Goal: Use online tool/utility: Utilize a website feature to perform a specific function

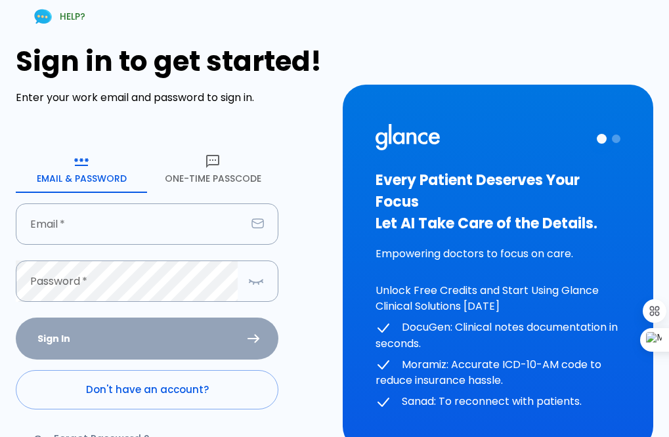
click at [206, 169] on button "One-Time Passcode" at bounding box center [212, 169] width 131 height 47
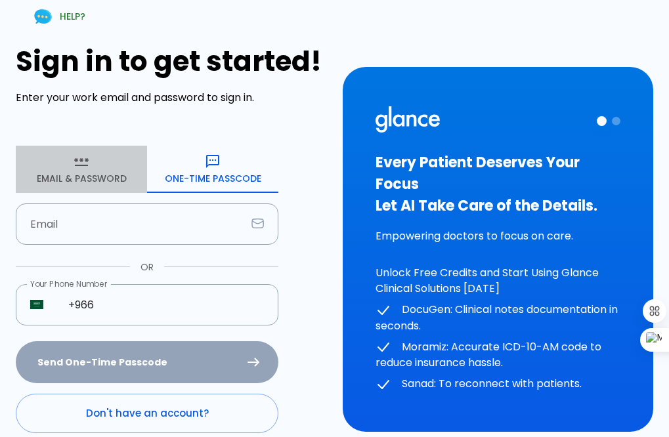
click at [89, 171] on button "Email & Password" at bounding box center [81, 169] width 131 height 47
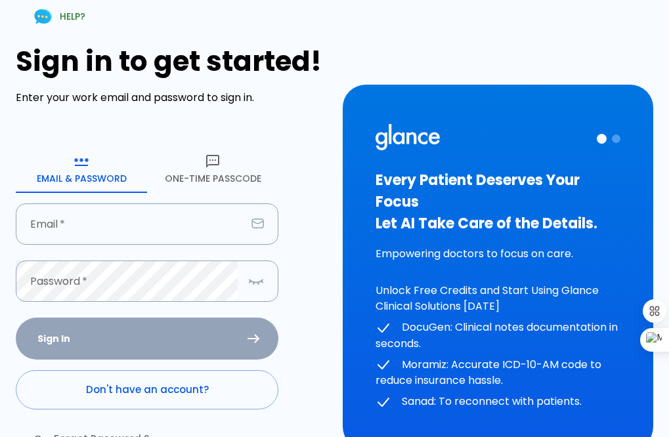
click at [208, 181] on button "One-Time Passcode" at bounding box center [212, 169] width 131 height 47
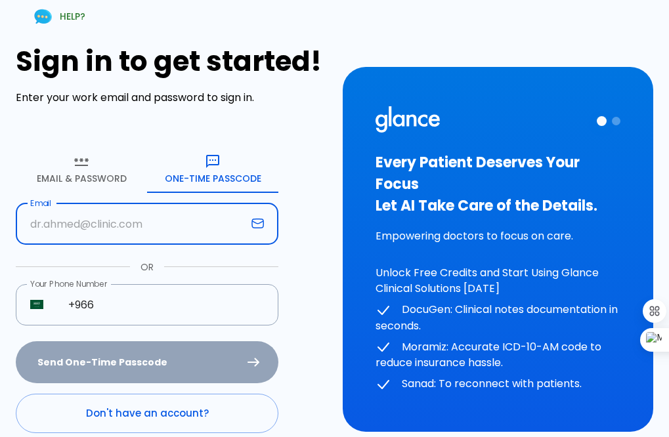
click at [184, 227] on input "text" at bounding box center [131, 223] width 230 height 41
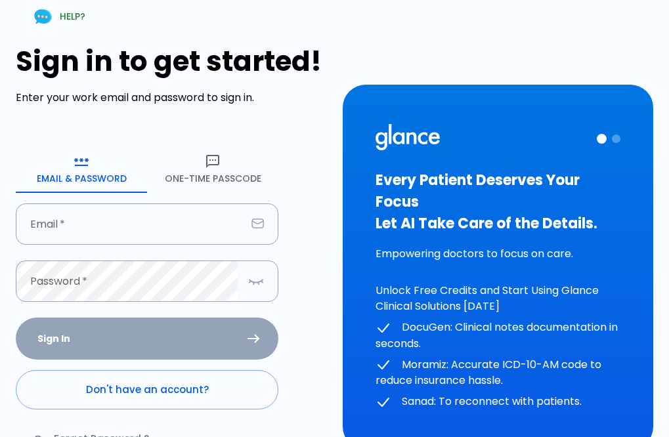
drag, startPoint x: 218, startPoint y: 167, endPoint x: 221, endPoint y: 178, distance: 11.0
click at [218, 167] on icon "button" at bounding box center [213, 162] width 16 height 16
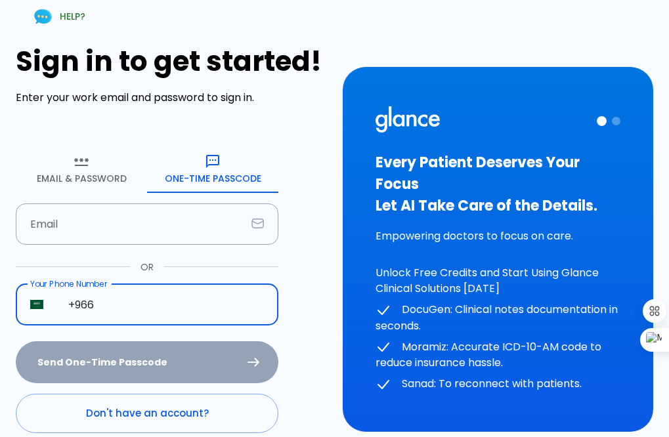
click at [163, 310] on input "+966" at bounding box center [166, 304] width 224 height 41
type input "[PHONE_NUMBER]"
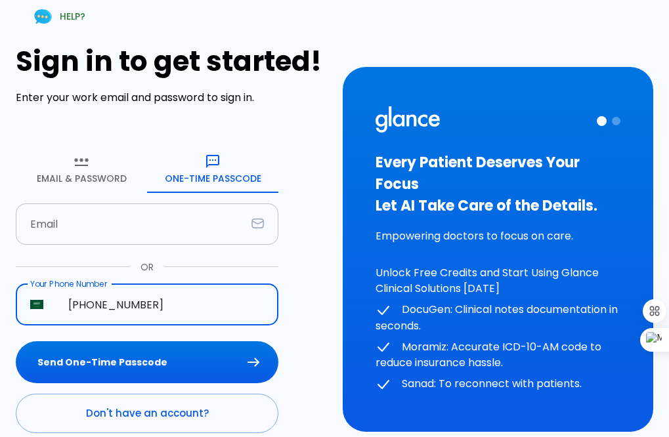
click at [157, 228] on input "text" at bounding box center [131, 223] width 230 height 41
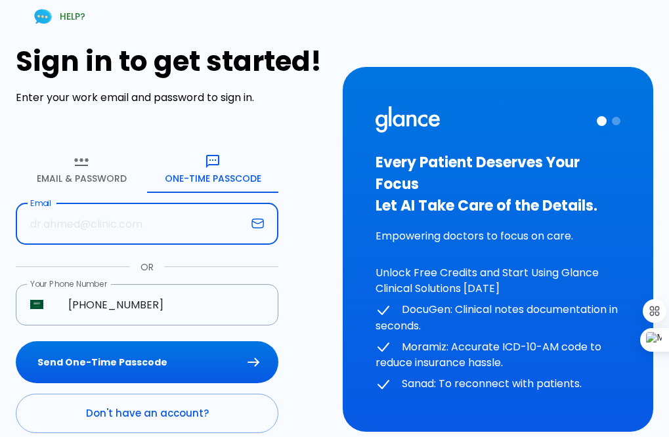
type input "[EMAIL_ADDRESS][DOMAIN_NAME]"
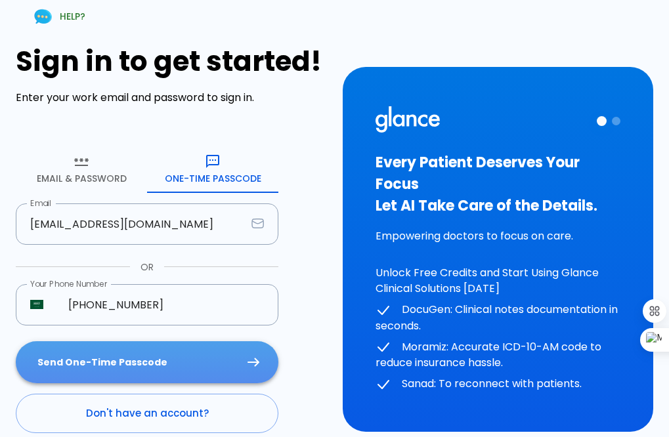
click at [185, 357] on button "Send One-Time Passcode" at bounding box center [147, 362] width 262 height 43
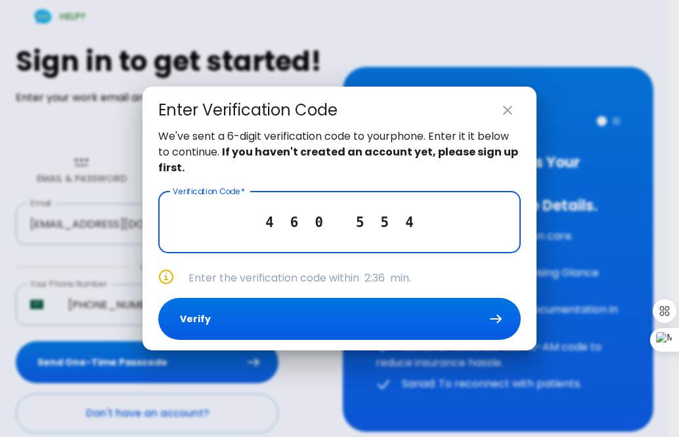
type input "4 6 0 5 5 4"
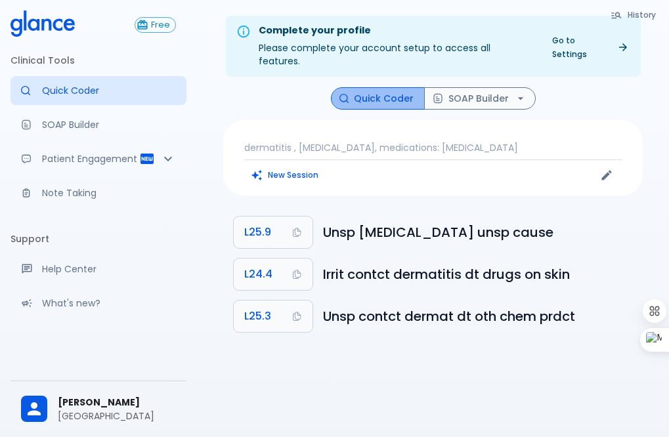
click at [389, 89] on button "Quick Coder" at bounding box center [378, 98] width 94 height 23
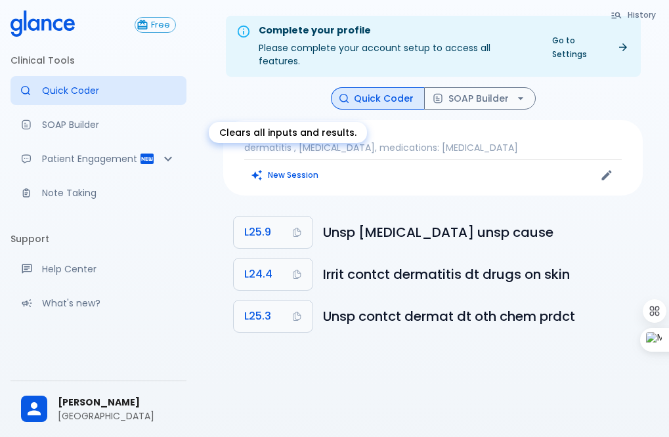
click at [303, 165] on button "New Session" at bounding box center [285, 174] width 82 height 19
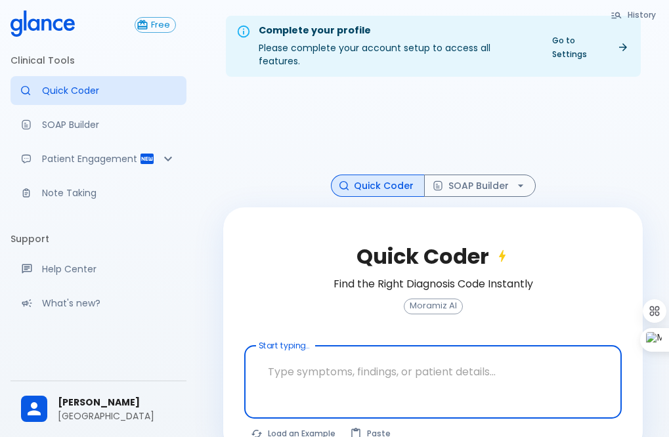
click at [329, 351] on textarea at bounding box center [432, 371] width 359 height 41
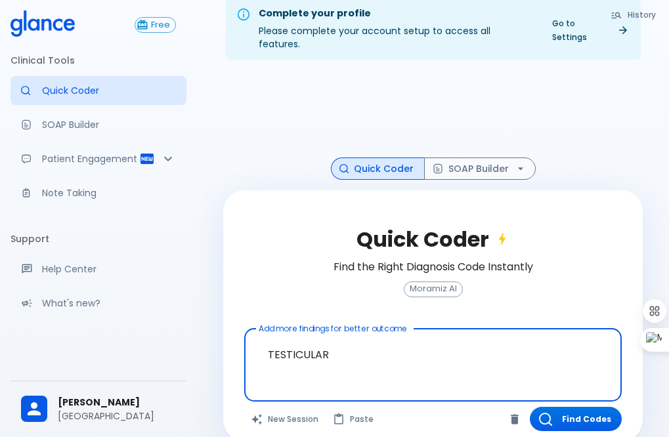
scroll to position [31, 0]
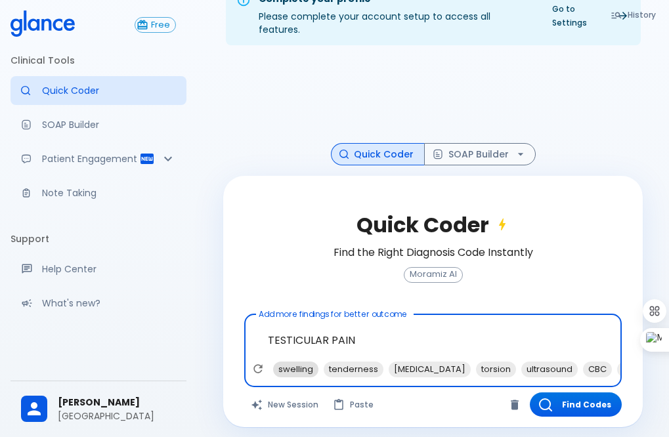
click at [296, 362] on span "swelling" at bounding box center [295, 369] width 45 height 15
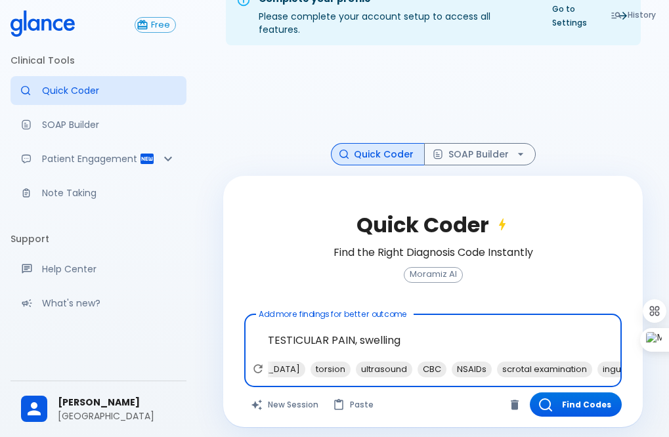
scroll to position [0, 118]
click at [364, 362] on span "ultrasound" at bounding box center [380, 369] width 56 height 15
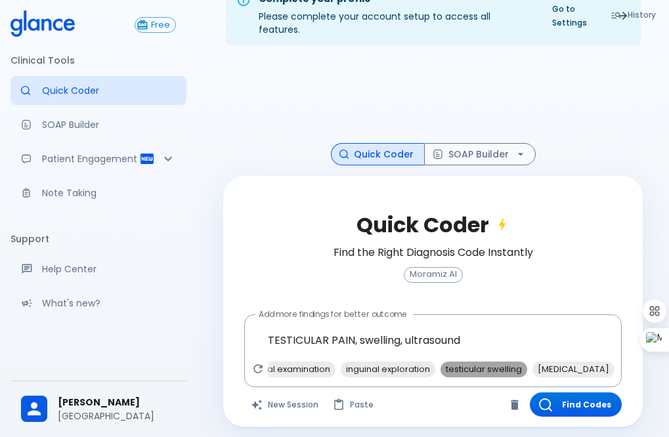
click at [465, 362] on span "testicular swelling" at bounding box center [483, 369] width 87 height 15
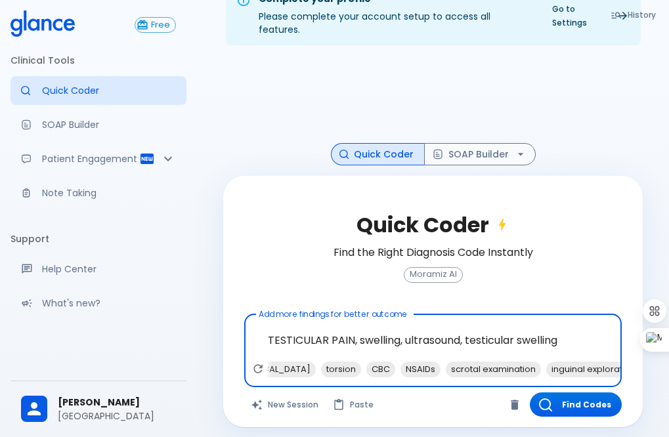
scroll to position [0, 0]
click at [358, 362] on span "[MEDICAL_DATA]" at bounding box center [379, 369] width 82 height 15
type textarea "TESTICULAR PAIN, swelling, ultrasound, testicular swelling, [MEDICAL_DATA]"
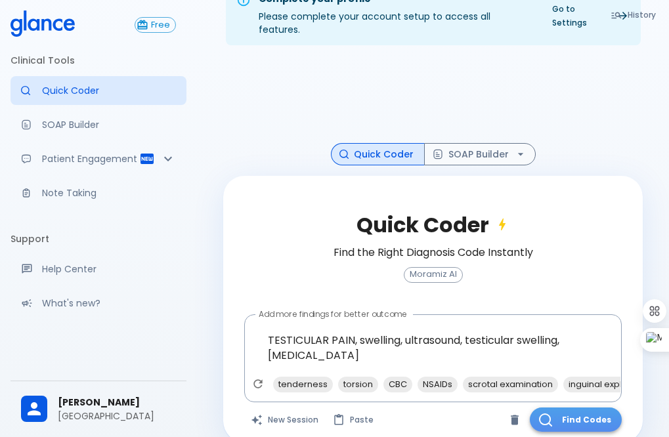
click at [568, 408] on button "Find Codes" at bounding box center [576, 420] width 92 height 24
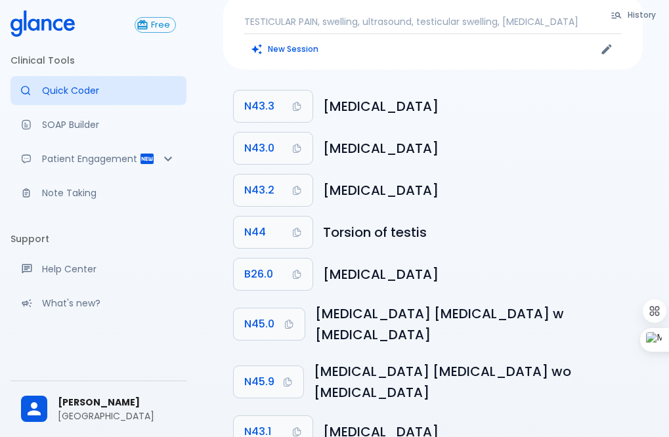
scroll to position [129, 0]
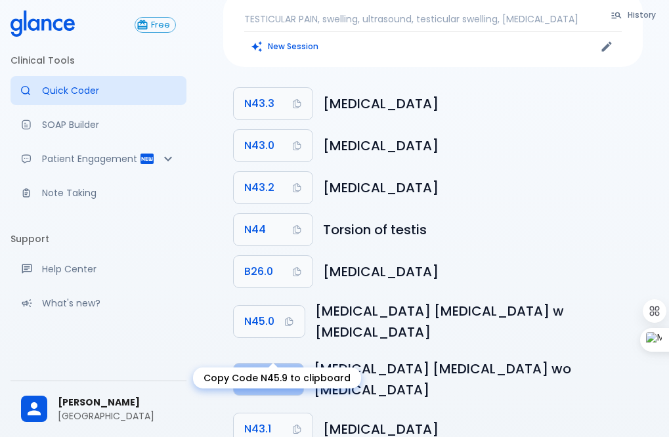
click at [272, 370] on span "N45.9" at bounding box center [259, 379] width 30 height 18
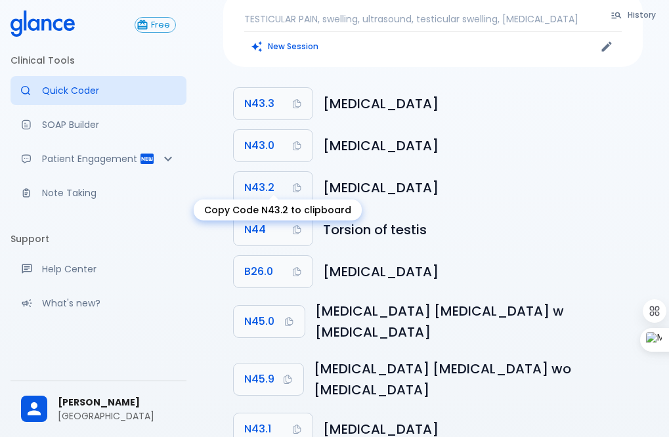
click at [283, 180] on button "N43.2" at bounding box center [273, 187] width 79 height 31
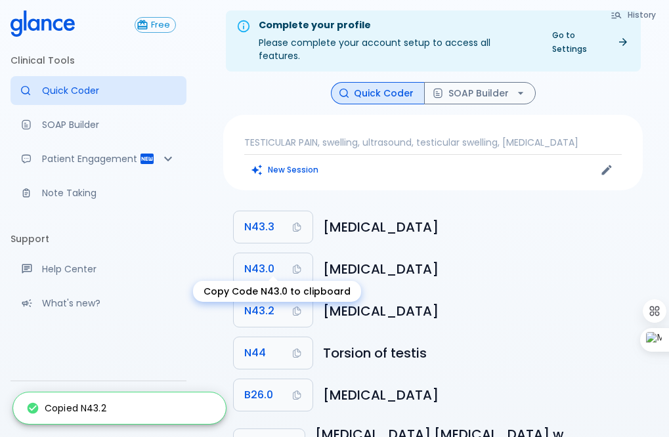
scroll to position [0, 0]
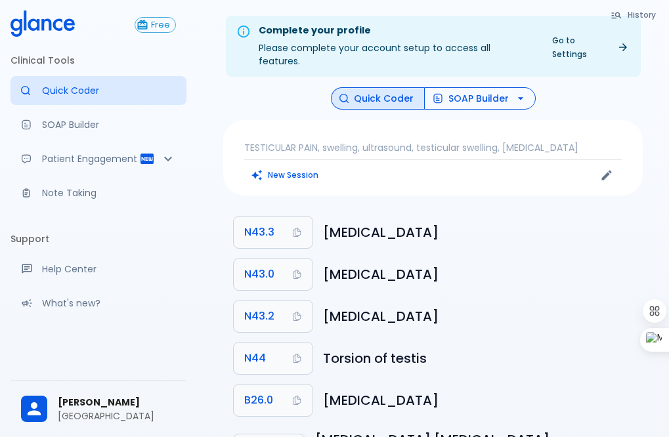
click at [465, 89] on button "SOAP Builder" at bounding box center [480, 98] width 112 height 23
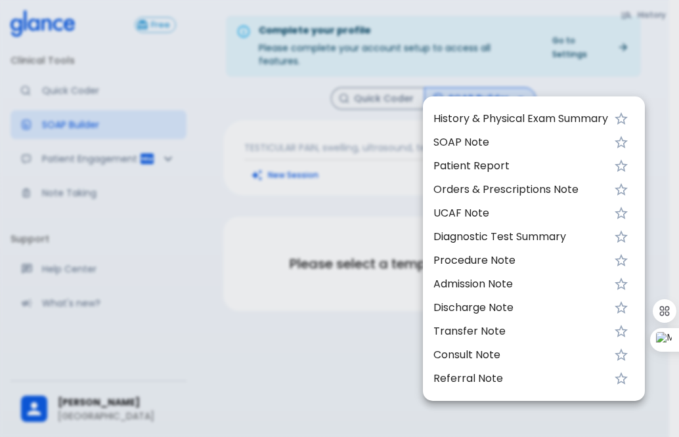
click at [486, 114] on span "History & Physical Exam Summary" at bounding box center [520, 119] width 175 height 16
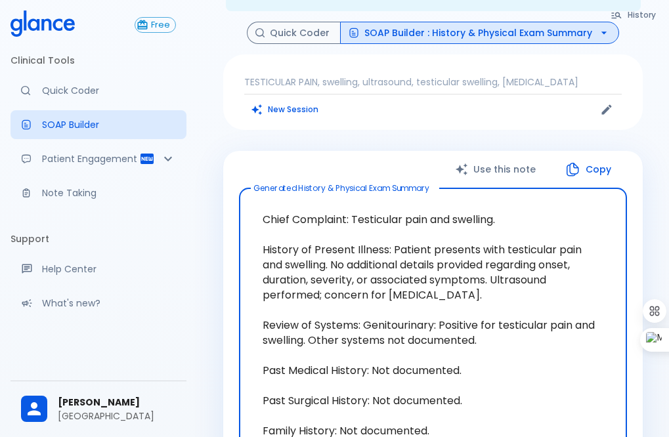
scroll to position [131, 0]
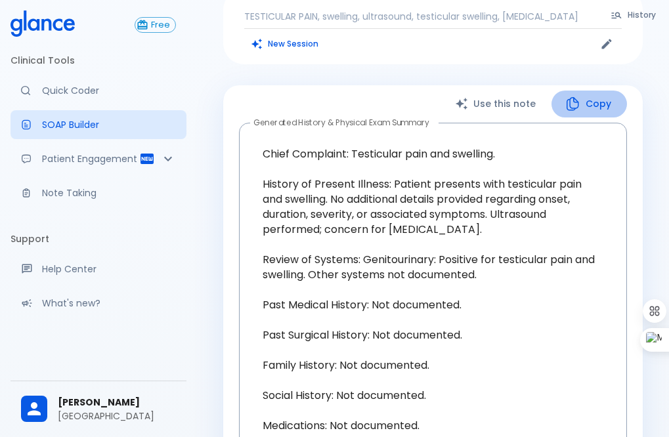
click at [589, 91] on button "Copy" at bounding box center [588, 104] width 75 height 27
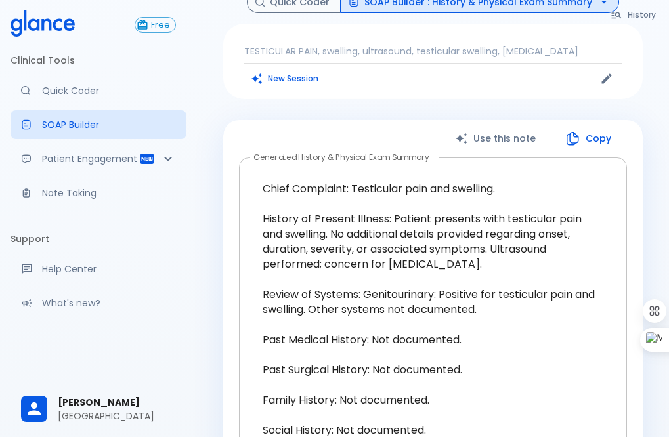
scroll to position [0, 0]
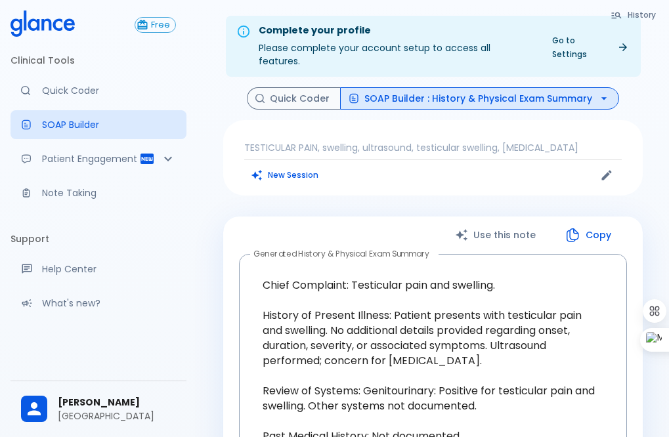
click at [476, 87] on button "SOAP Builder : History & Physical Exam Summary" at bounding box center [479, 98] width 279 height 23
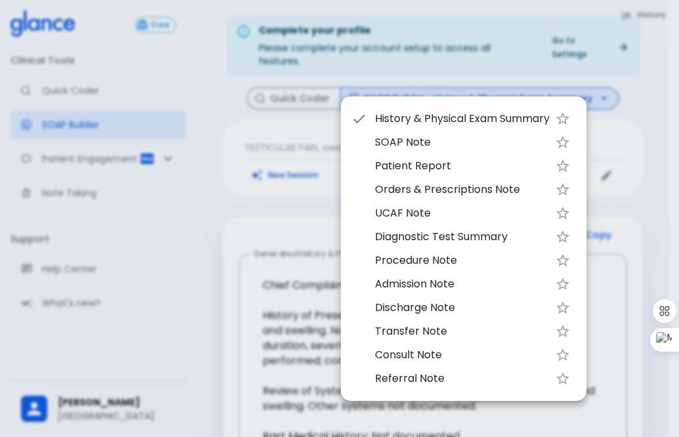
click at [295, 218] on div at bounding box center [339, 218] width 679 height 437
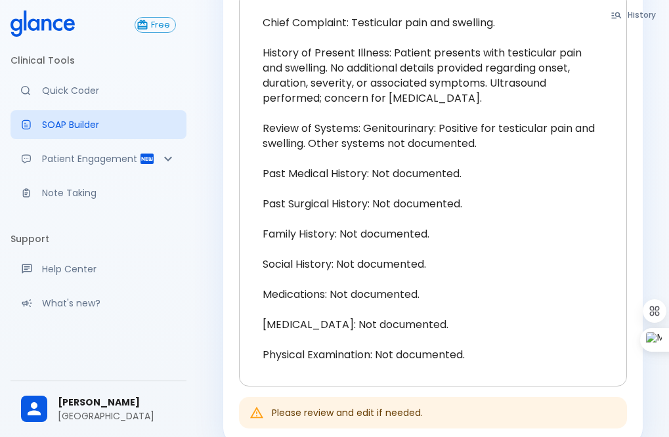
scroll to position [131, 0]
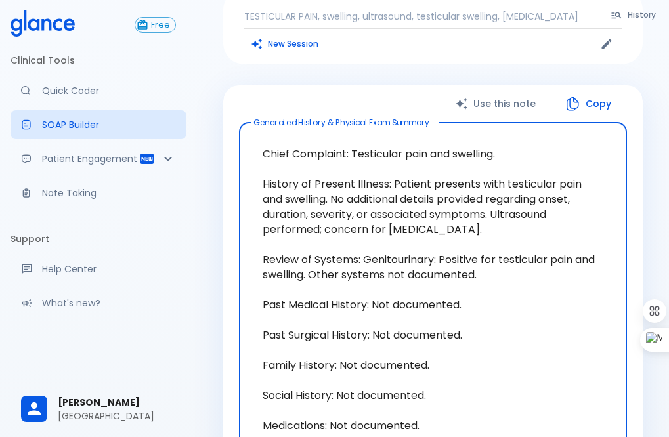
drag, startPoint x: 458, startPoint y: 217, endPoint x: 264, endPoint y: 175, distance: 198.9
click at [264, 175] on textarea "Chief Complaint: Testicular pain and swelling. History of Present Illness: Pati…" at bounding box center [432, 319] width 369 height 373
drag, startPoint x: 484, startPoint y: 268, endPoint x: 261, endPoint y: 168, distance: 245.0
click at [261, 168] on textarea "Chief Complaint: Testicular pain and swelling. History of Present Illness: Pati…" at bounding box center [432, 319] width 369 height 373
